Goal: Book appointment/travel/reservation

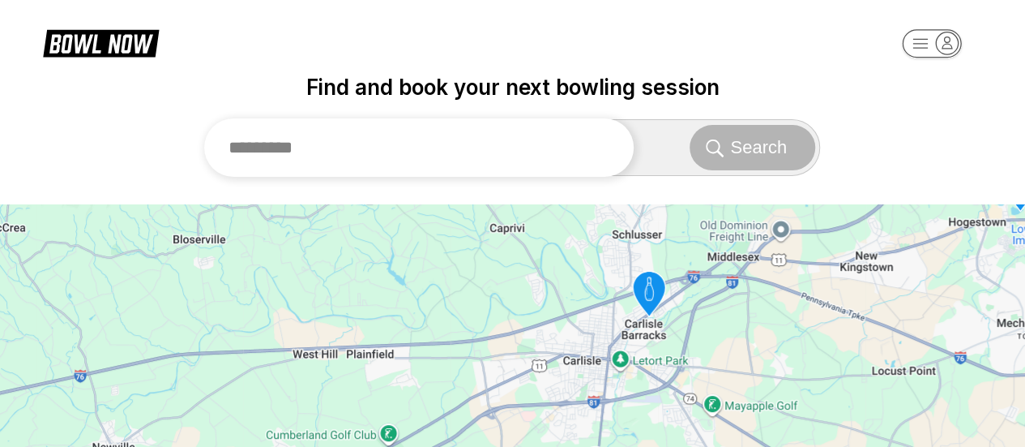
click at [348, 145] on input "text" at bounding box center [419, 147] width 430 height 58
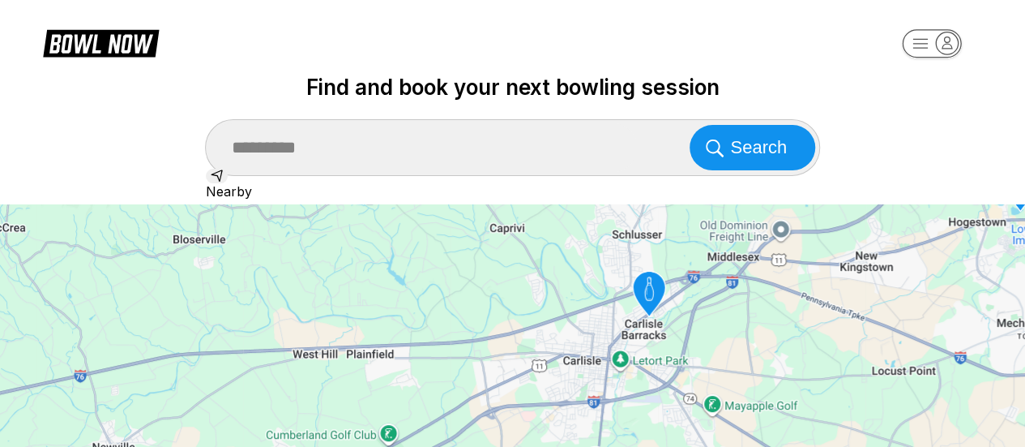
click at [362, 273] on div "[GEOGRAPHIC_DATA], [GEOGRAPHIC_DATA], [GEOGRAPHIC_DATA]" at bounding box center [513, 256] width 614 height 34
type input "**********"
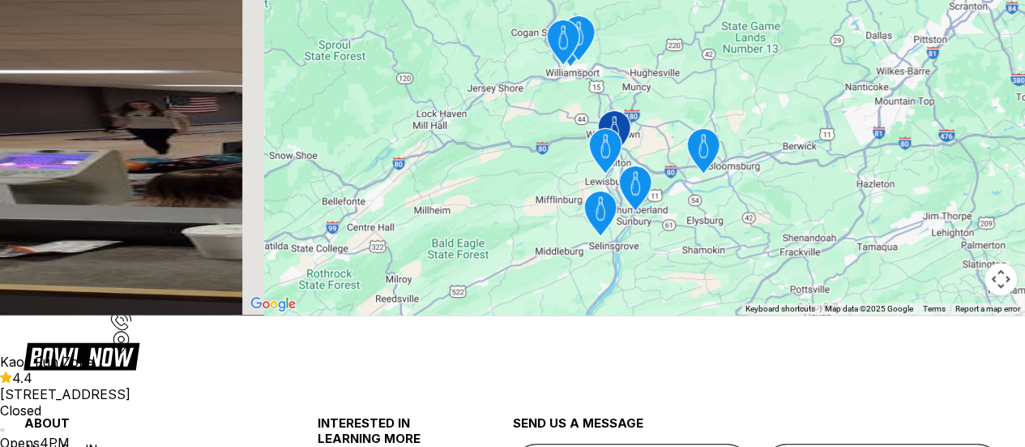
scroll to position [89, 0]
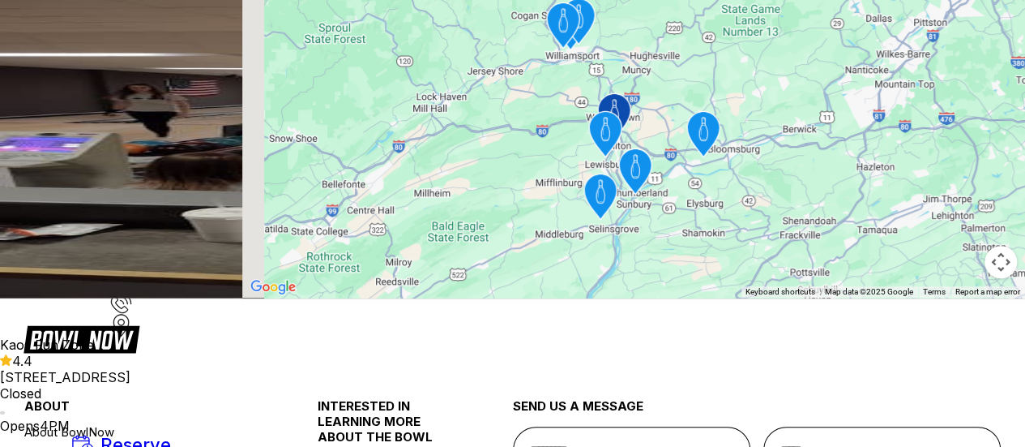
scroll to position [224, 0]
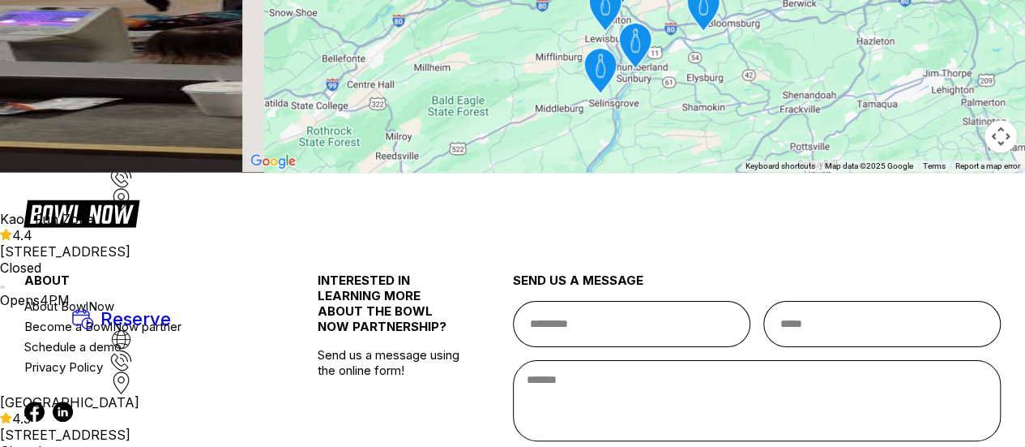
scroll to position [485, 0]
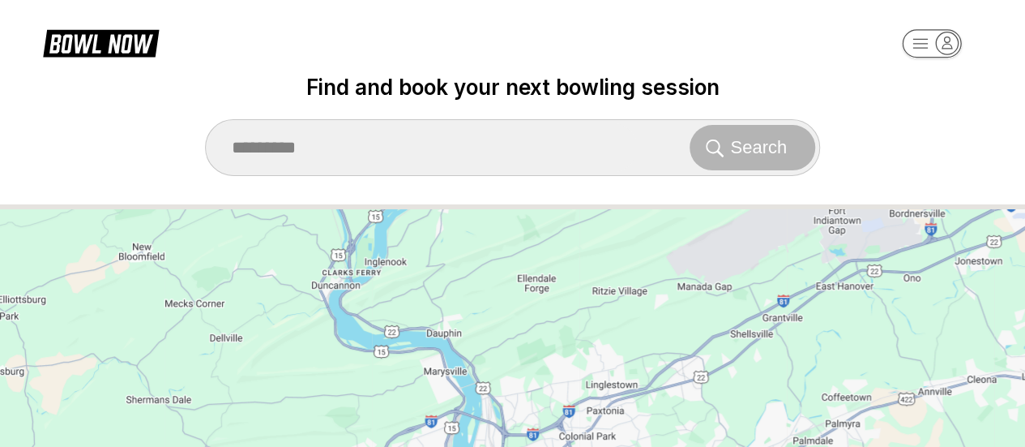
drag, startPoint x: 643, startPoint y: 255, endPoint x: 379, endPoint y: 484, distance: 348.8
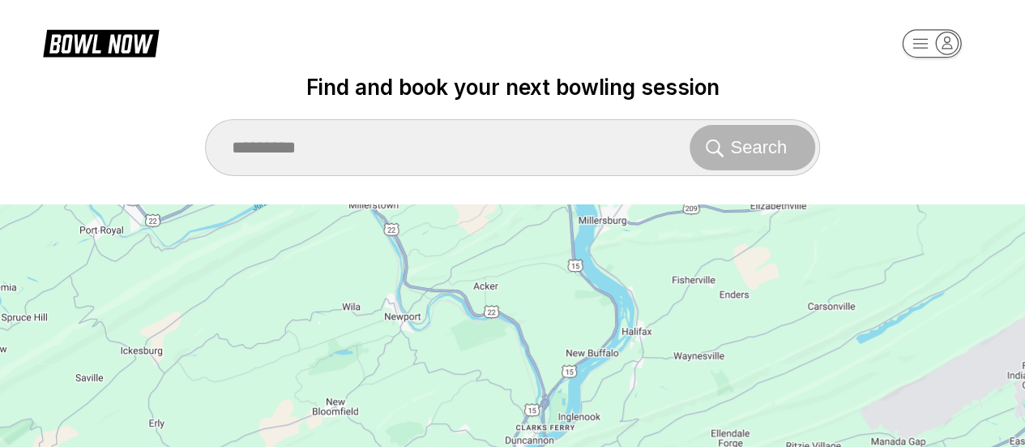
drag, startPoint x: 370, startPoint y: 306, endPoint x: 608, endPoint y: 485, distance: 297.5
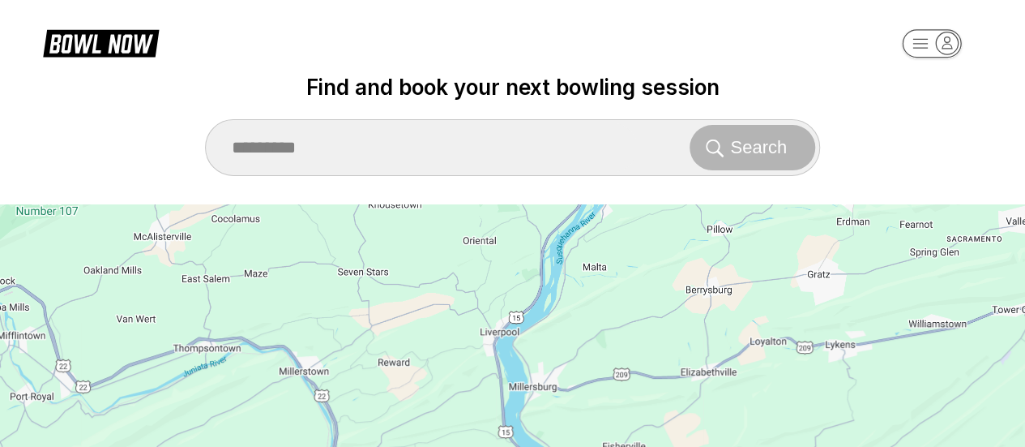
drag, startPoint x: 631, startPoint y: 336, endPoint x: 535, endPoint y: 484, distance: 176.5
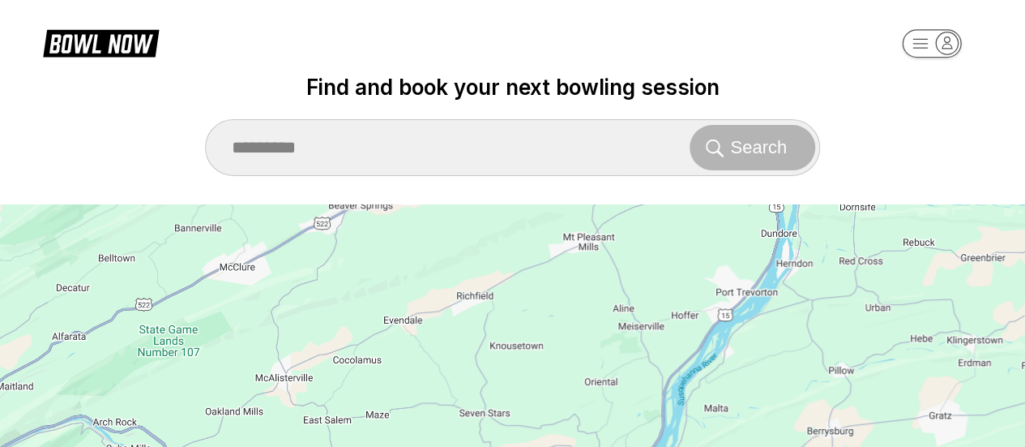
drag, startPoint x: 460, startPoint y: 302, endPoint x: 586, endPoint y: 448, distance: 193.1
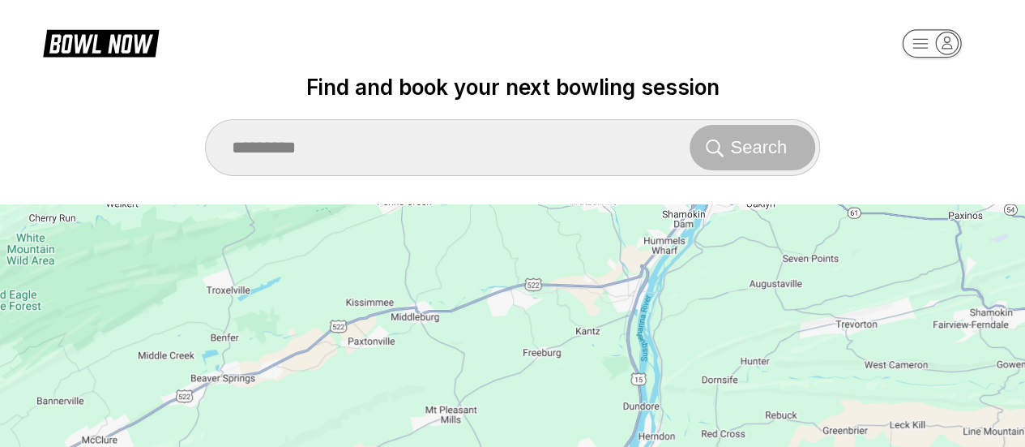
drag, startPoint x: 648, startPoint y: 291, endPoint x: 501, endPoint y: 456, distance: 221.6
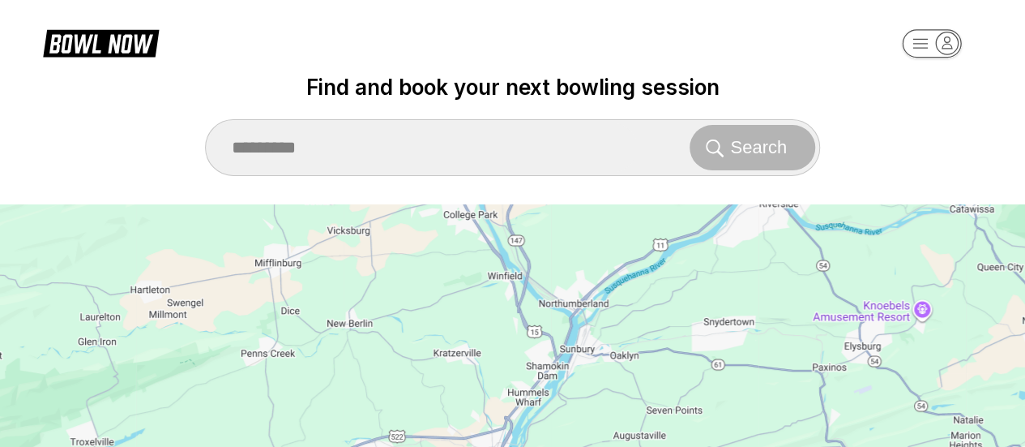
drag, startPoint x: 704, startPoint y: 302, endPoint x: 540, endPoint y: 483, distance: 244.5
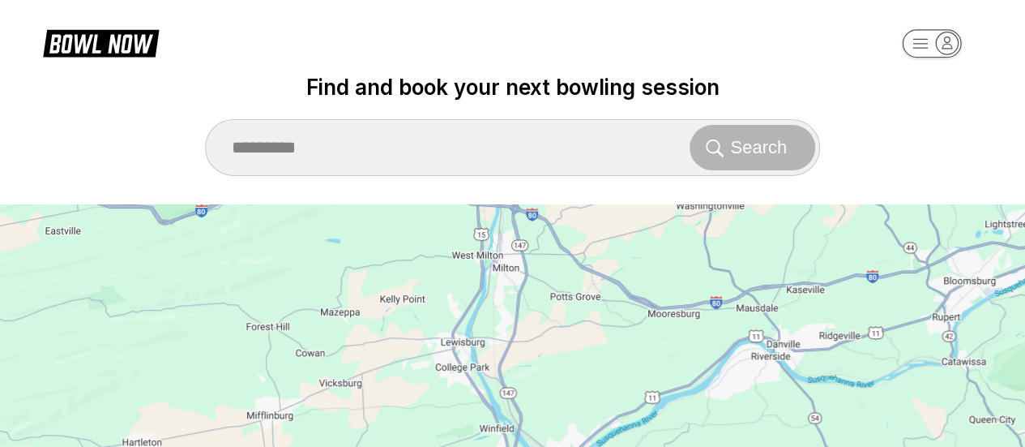
drag, startPoint x: 542, startPoint y: 261, endPoint x: 559, endPoint y: 392, distance: 131.6
click at [559, 392] on div "To activate drag with keyboard, press Alt + Enter. Once in keyboard drag state,…" at bounding box center [512, 363] width 1025 height 318
